Goal: Find specific page/section: Find specific page/section

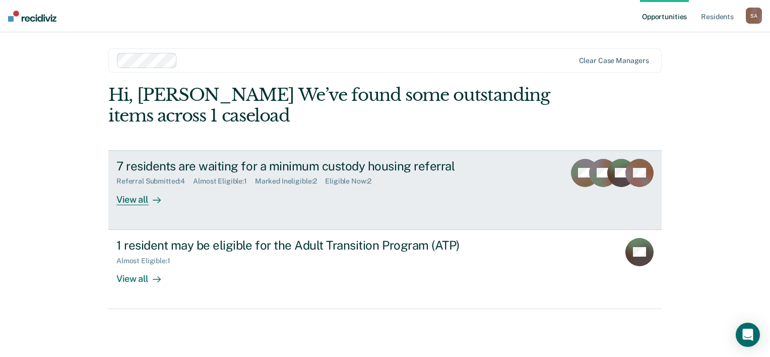
click at [169, 197] on div "View all" at bounding box center [144, 195] width 56 height 20
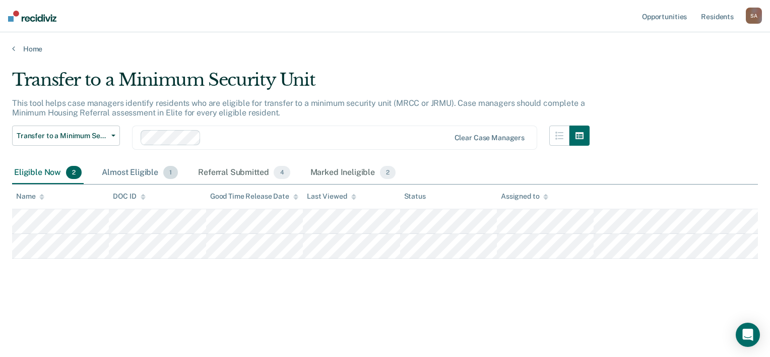
click at [135, 169] on div "Almost Eligible 1" at bounding box center [140, 173] width 80 height 22
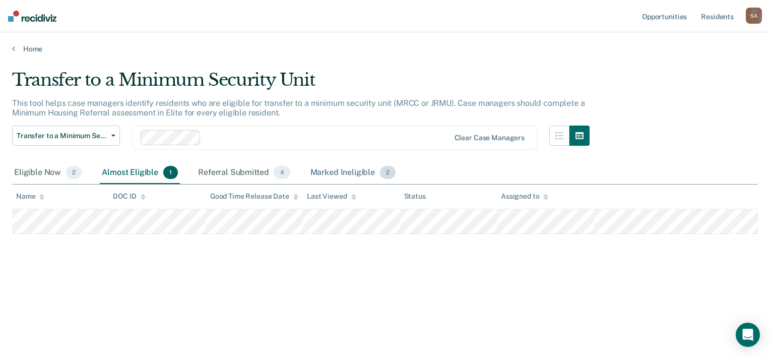
click at [354, 176] on div "Marked Ineligible 2" at bounding box center [353, 173] width 90 height 22
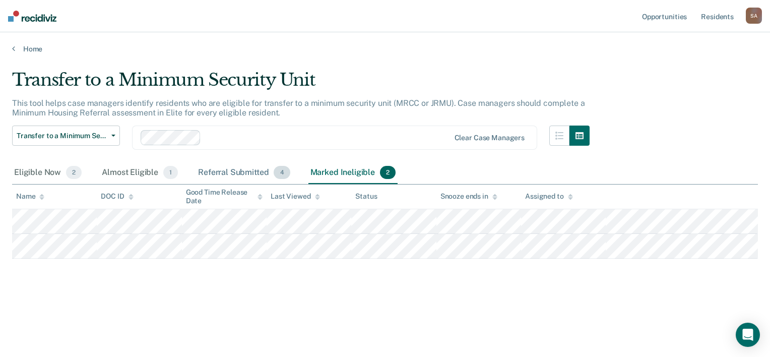
click at [245, 173] on div "Referral Submitted 4" at bounding box center [244, 173] width 96 height 22
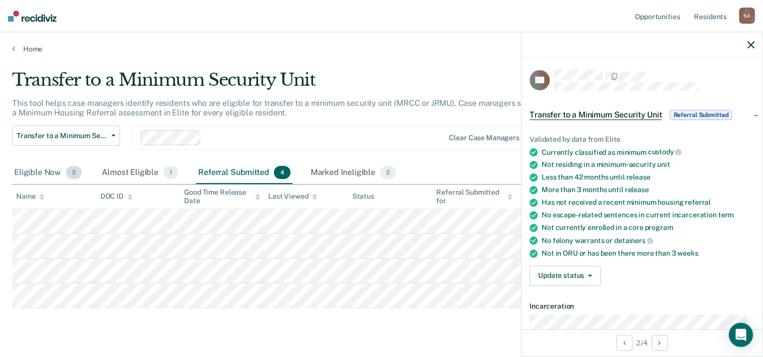
click at [42, 172] on div "Eligible Now 2" at bounding box center [48, 173] width 72 height 22
